Goal: Task Accomplishment & Management: Manage account settings

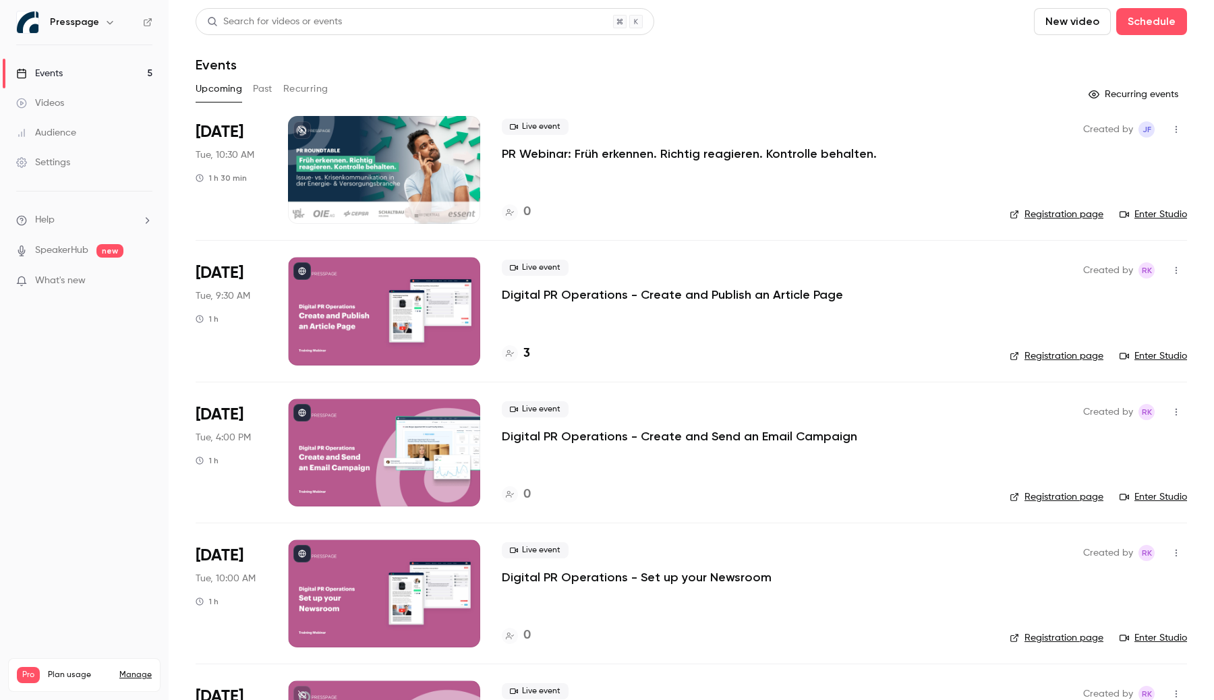
click at [54, 154] on link "Settings" at bounding box center [84, 163] width 169 height 30
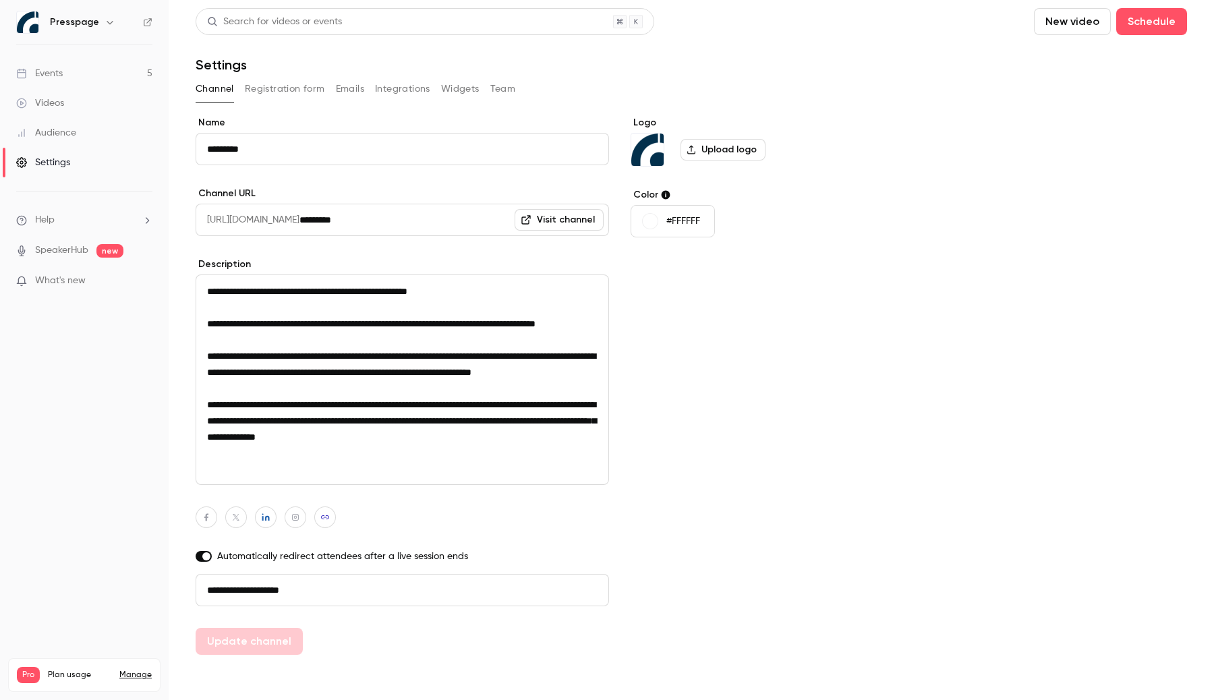
click at [709, 149] on label "Upload logo" at bounding box center [722, 150] width 85 height 22
click at [0, 0] on input "Upload logo" at bounding box center [0, 0] width 0 height 0
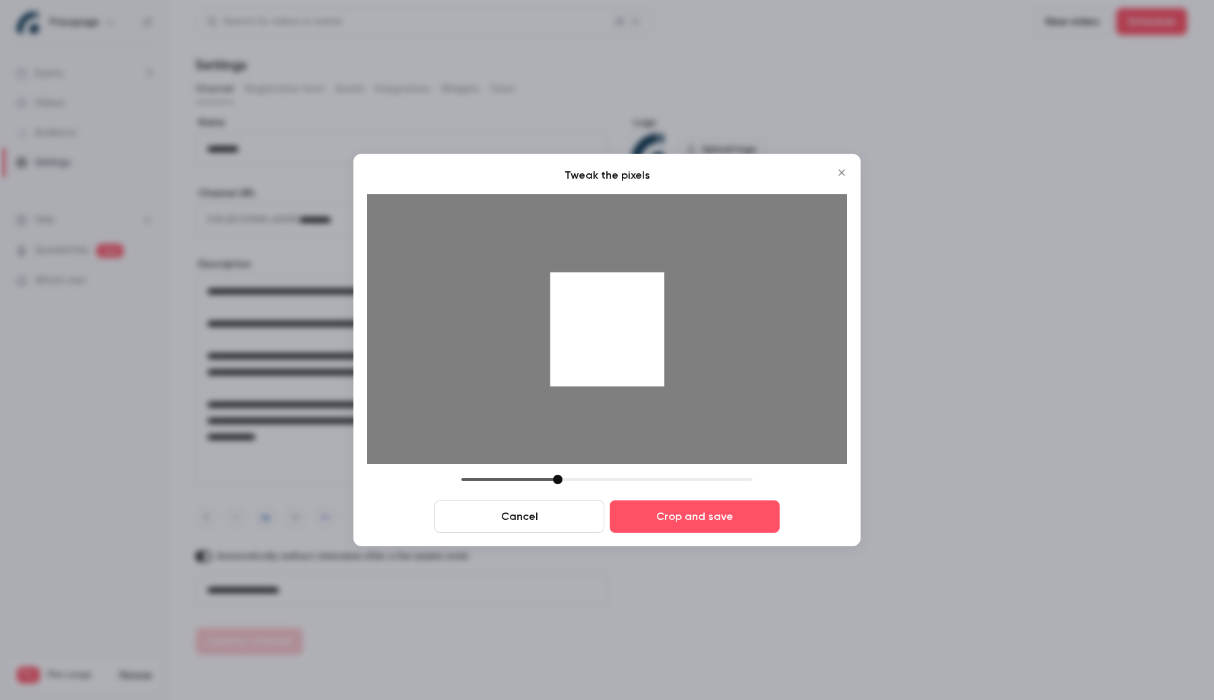
drag, startPoint x: 645, startPoint y: 373, endPoint x: 817, endPoint y: 362, distance: 172.3
click at [817, 362] on div at bounding box center [607, 329] width 480 height 270
click at [641, 378] on div at bounding box center [607, 329] width 114 height 114
click at [695, 519] on button "Crop and save" at bounding box center [694, 516] width 170 height 32
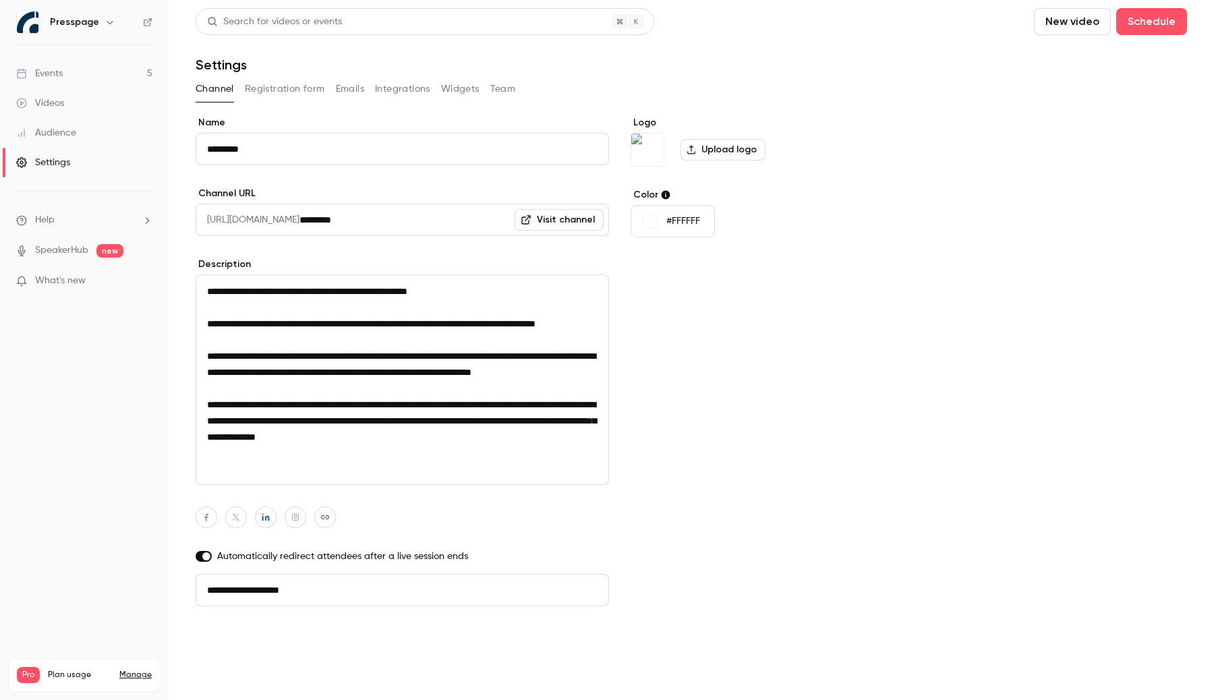
click at [249, 642] on button "Update channel" at bounding box center [249, 641] width 107 height 27
click at [102, 26] on button "button" at bounding box center [110, 22] width 16 height 16
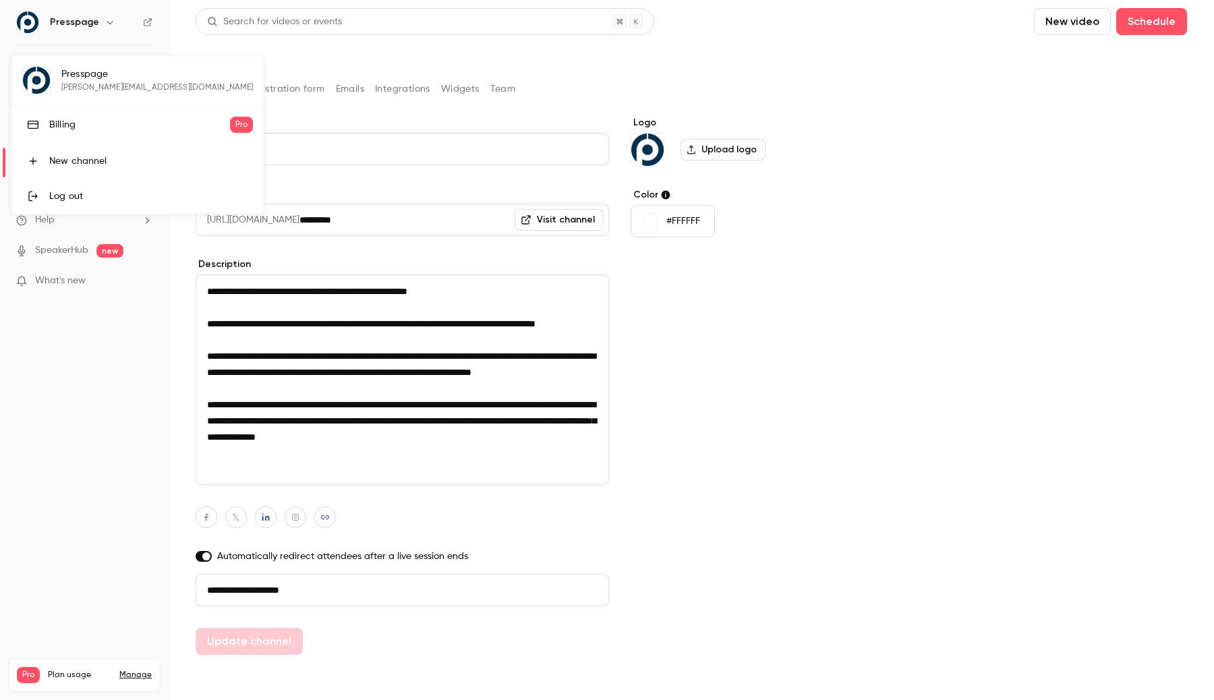
click at [330, 84] on div at bounding box center [607, 350] width 1214 height 700
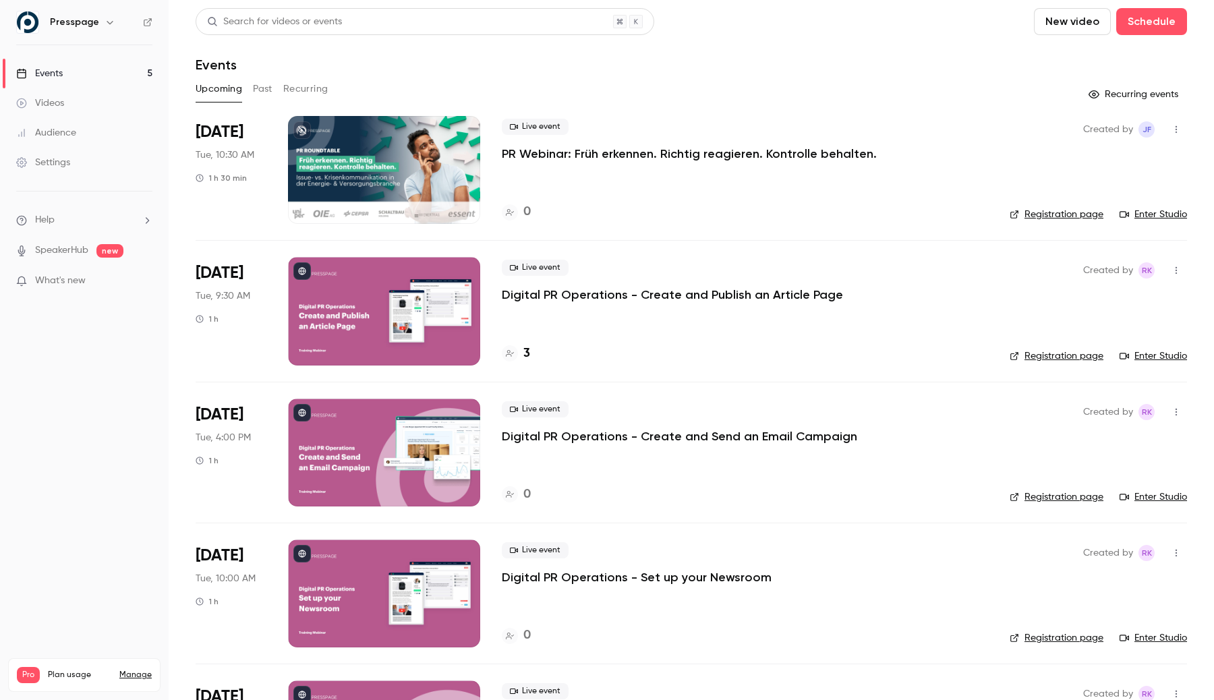
click at [80, 253] on link "SpeakerHub" at bounding box center [61, 250] width 53 height 14
